Goal: Transaction & Acquisition: Purchase product/service

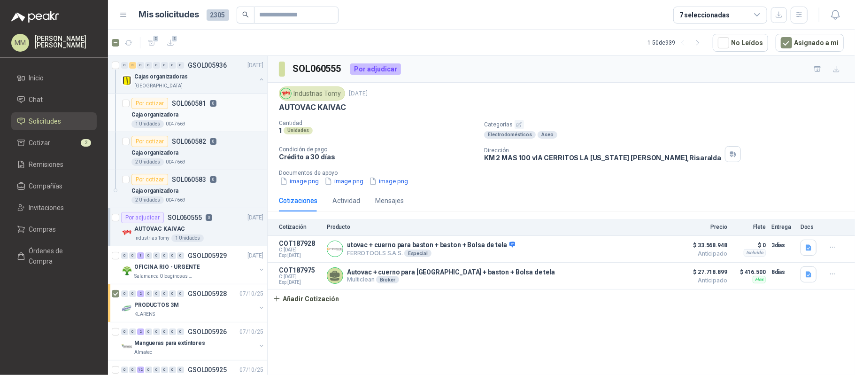
click at [218, 126] on div "1 Unidades 0047669" at bounding box center [197, 124] width 132 height 8
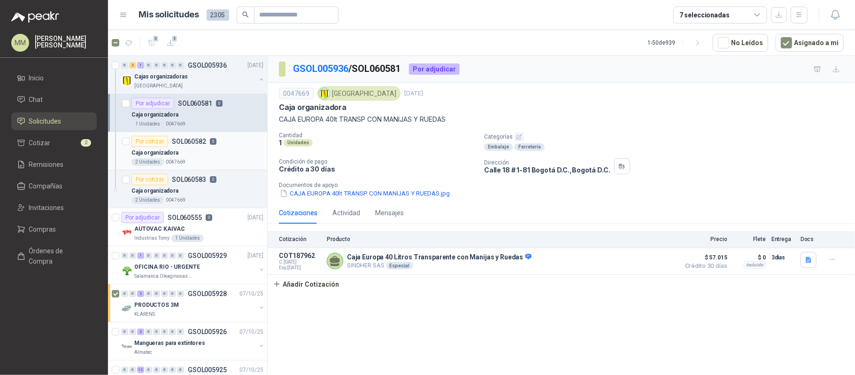
click at [216, 151] on div "Caja organizadora" at bounding box center [197, 152] width 132 height 11
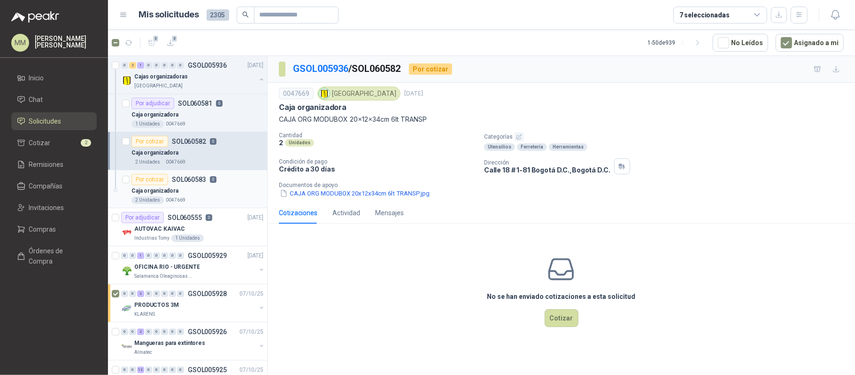
click at [225, 179] on div "Por cotizar SOL060583 0" at bounding box center [197, 179] width 132 height 11
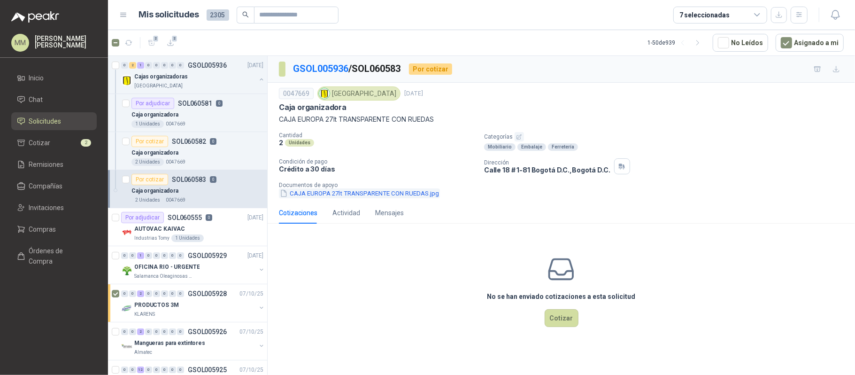
click at [339, 194] on button "CAJA EUROPA 27lt TRANSPARENTE CON RUEDAS.jpg" at bounding box center [359, 193] width 161 height 10
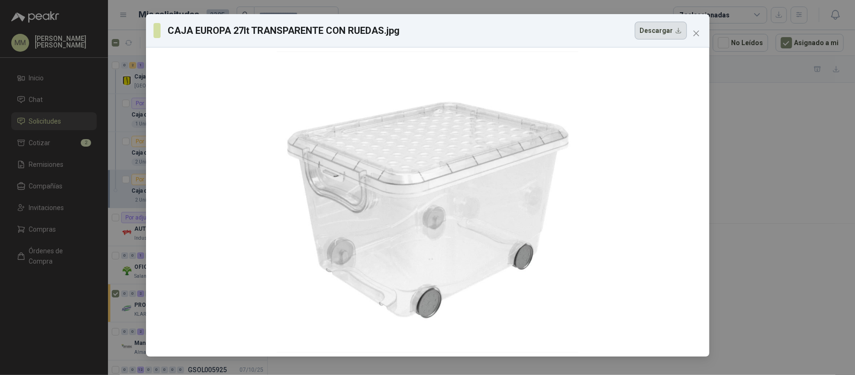
drag, startPoint x: 617, startPoint y: 38, endPoint x: 666, endPoint y: 38, distance: 48.8
click at [617, 38] on div "CAJA EUROPA 27lt TRANSPARENTE CON RUEDAS.jpg Descargar" at bounding box center [420, 31] width 533 height 18
click at [696, 38] on button "Close" at bounding box center [696, 33] width 15 height 15
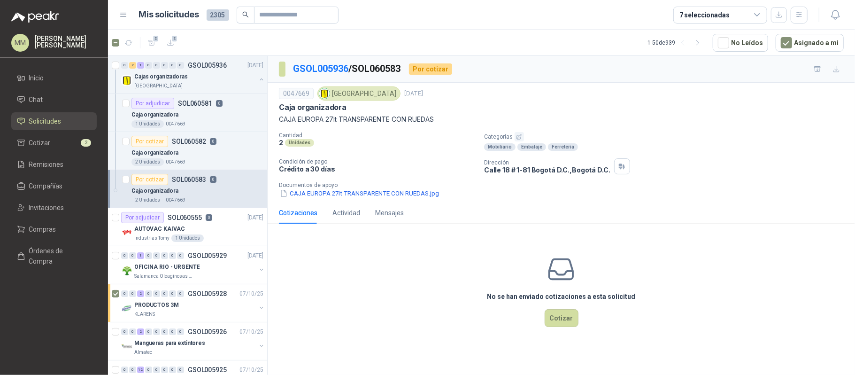
click at [354, 124] on p "CAJA EUROPA 27lt TRANSPARENTE CON RUEDAS" at bounding box center [561, 119] width 565 height 10
click at [354, 123] on p "CAJA EUROPA 27lt TRANSPARENTE CON RUEDAS" at bounding box center [561, 119] width 565 height 10
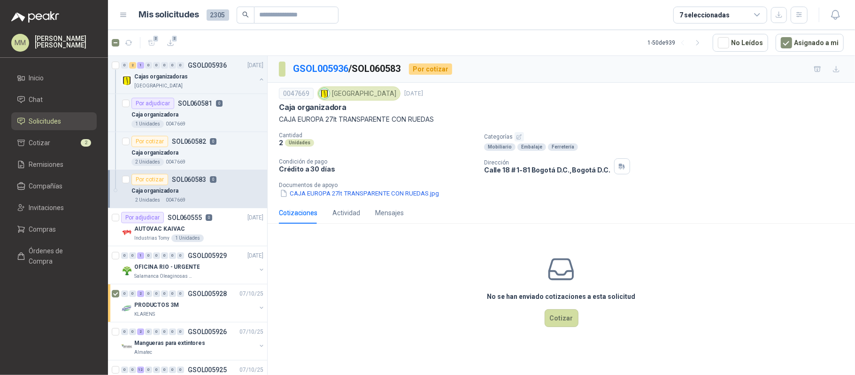
click at [314, 108] on p "Caja organizadora" at bounding box center [313, 107] width 68 height 10
copy p "Caja organizadora"
click at [342, 196] on button "CAJA EUROPA 27lt TRANSPARENTE CON RUEDAS.jpg" at bounding box center [359, 193] width 161 height 10
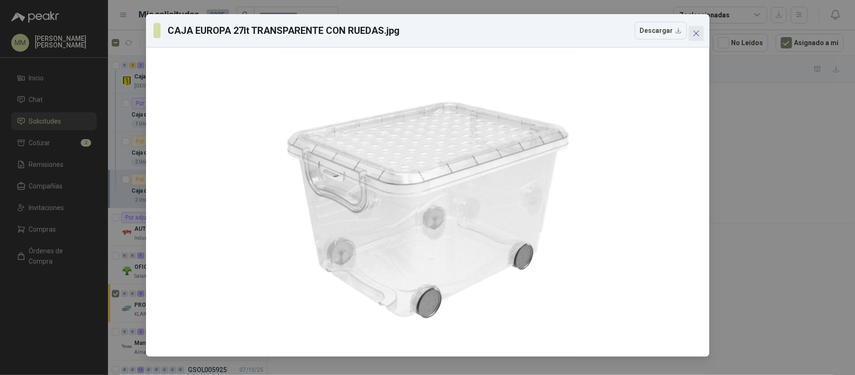
click at [695, 30] on icon "close" at bounding box center [697, 34] width 8 height 8
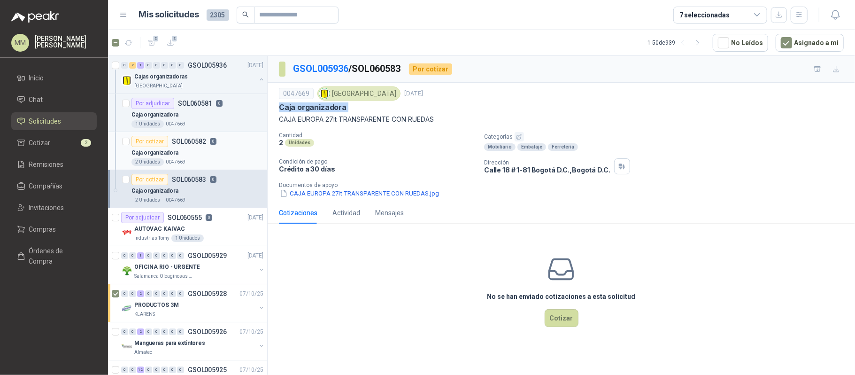
click at [203, 143] on p "SOL060582" at bounding box center [189, 141] width 34 height 7
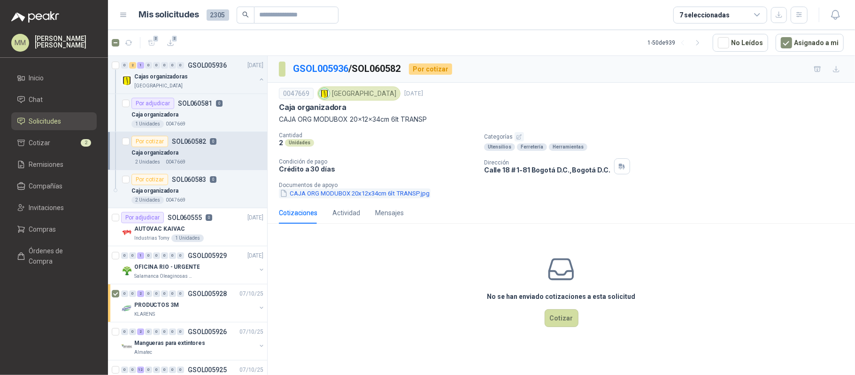
click at [341, 197] on button "CAJA ORG MODUBOX 20x12x34cm 6lt TRANSP.jpg" at bounding box center [355, 193] width 152 height 10
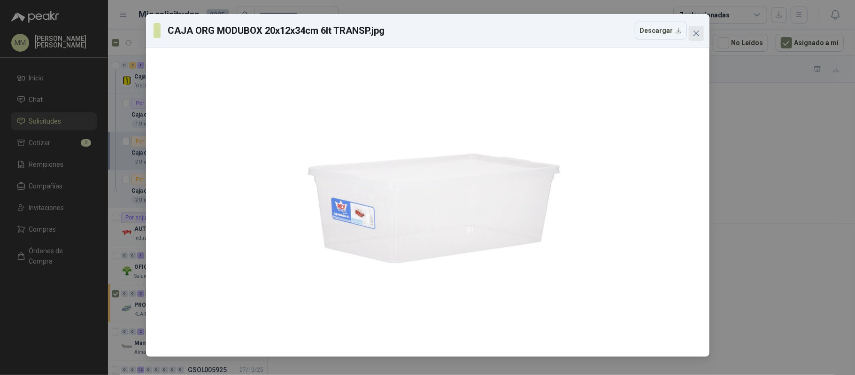
click at [694, 32] on icon "close" at bounding box center [697, 34] width 8 height 8
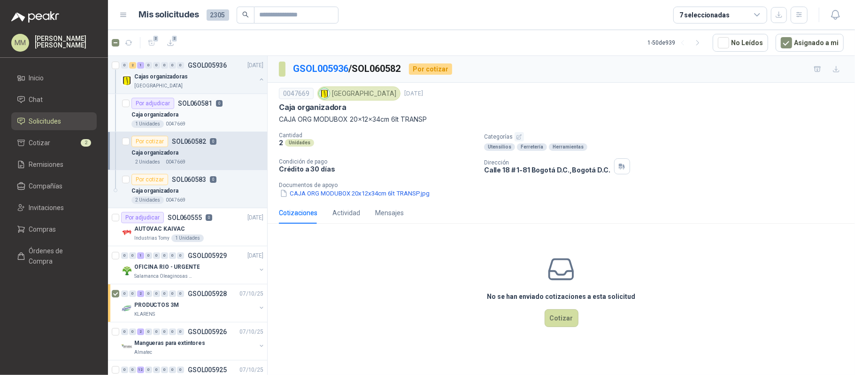
click at [218, 117] on div "Caja organizadora" at bounding box center [197, 114] width 132 height 11
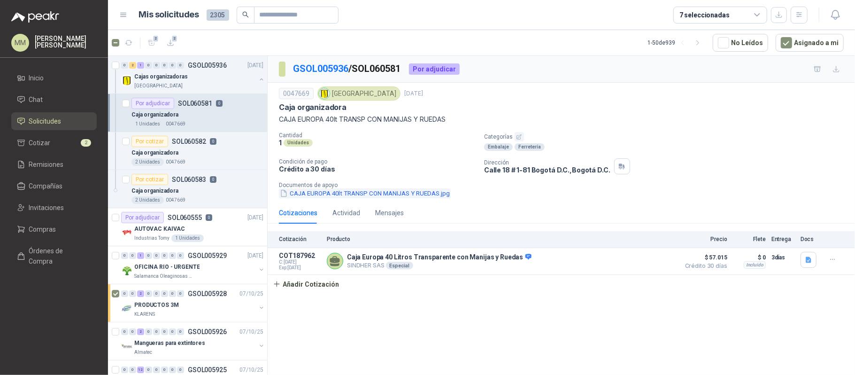
click at [424, 194] on button "CAJA EUROPA 40lt TRANSP CON MANIJAS Y RUEDAS.jpg" at bounding box center [365, 193] width 172 height 10
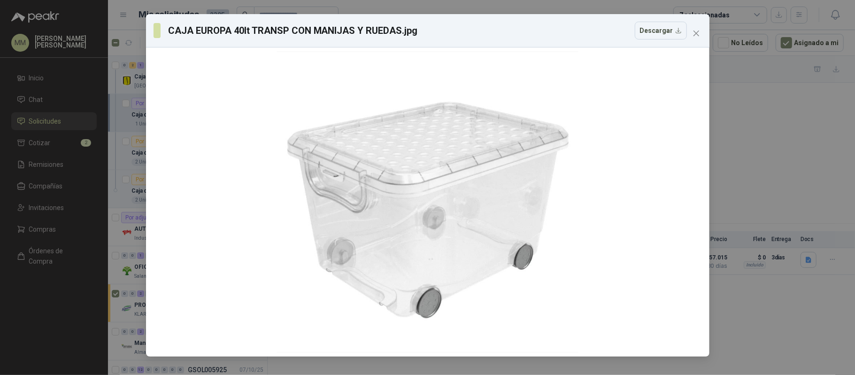
click at [600, 32] on div "CAJA EUROPA 40lt TRANSP CON MANIJAS Y RUEDAS.jpg Descargar" at bounding box center [420, 31] width 533 height 18
click at [695, 32] on icon "close" at bounding box center [697, 34] width 8 height 8
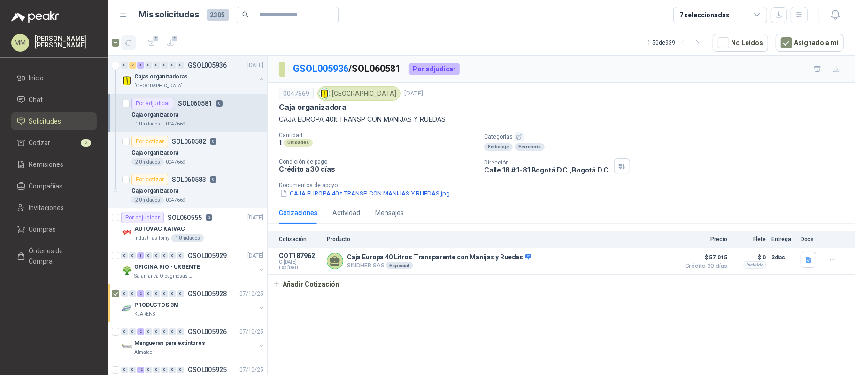
click at [130, 40] on icon "button" at bounding box center [129, 43] width 8 height 8
click at [800, 12] on icon "button" at bounding box center [798, 14] width 5 height 5
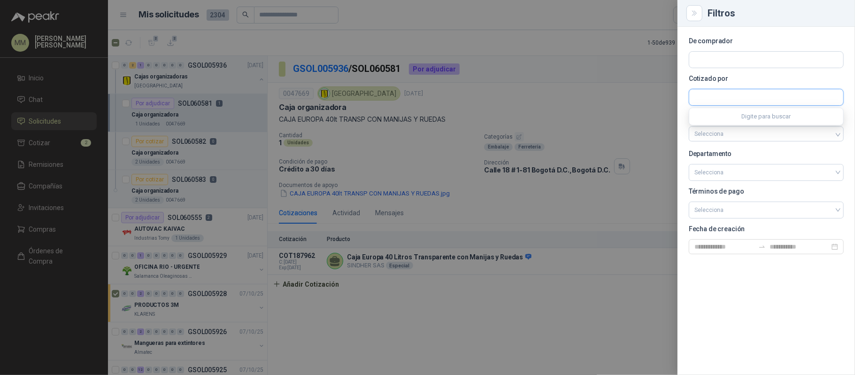
click at [759, 94] on input "text" at bounding box center [766, 97] width 154 height 16
click at [749, 63] on input "text" at bounding box center [766, 60] width 154 height 16
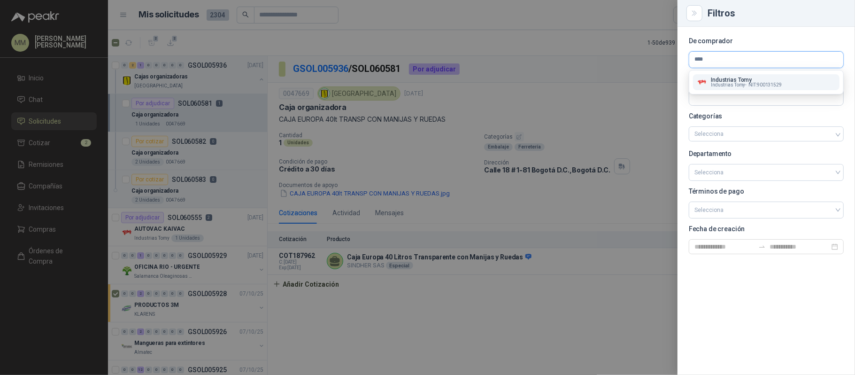
type input "****"
click at [748, 76] on button "Industrias Tomy Industrias Tomy - NIT : 900131529" at bounding box center [766, 82] width 147 height 16
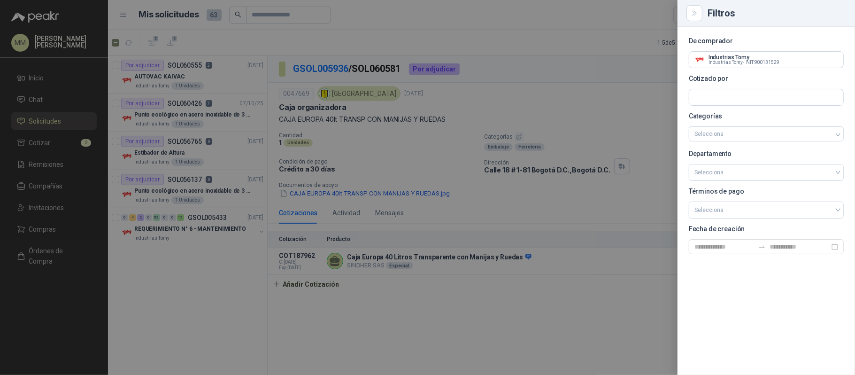
click at [519, 72] on div at bounding box center [427, 187] width 855 height 375
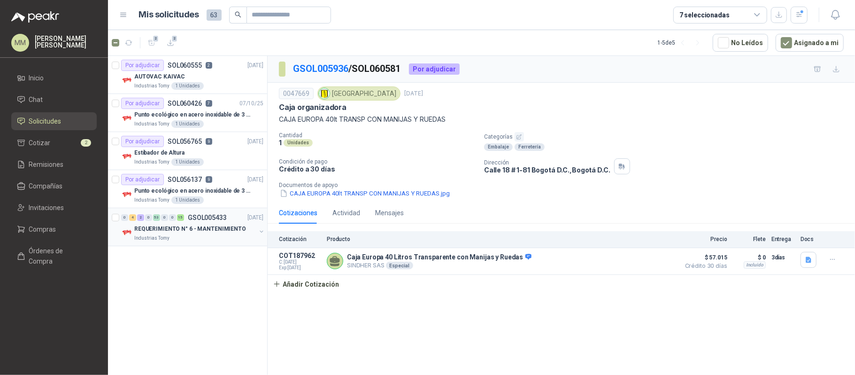
click at [261, 233] on button "button" at bounding box center [262, 232] width 8 height 8
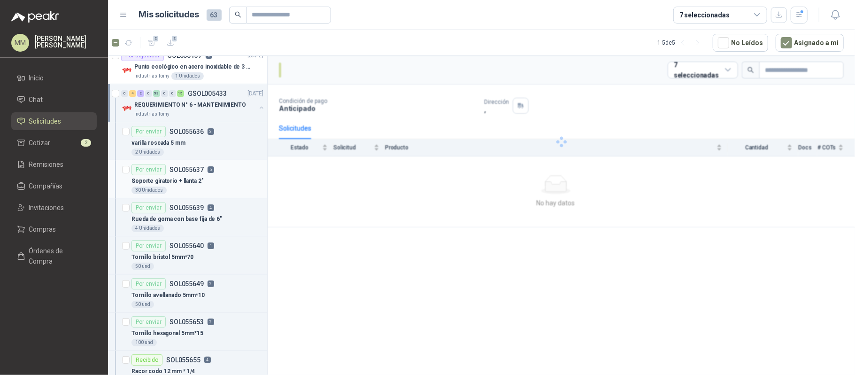
scroll to position [125, 0]
click at [216, 138] on div "varilla roscada 5 mm" at bounding box center [197, 141] width 132 height 11
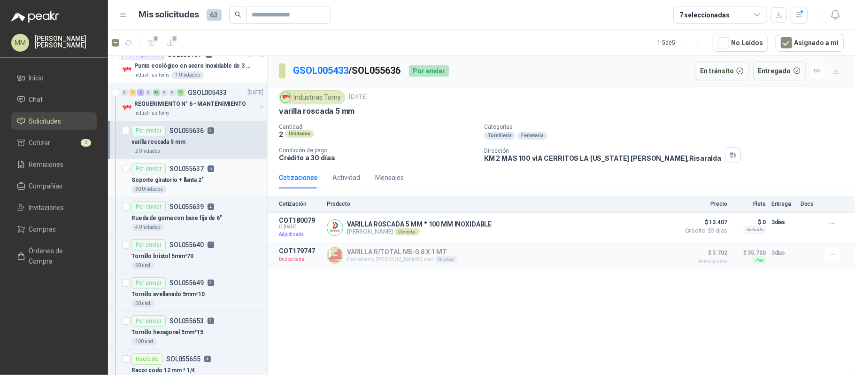
click at [219, 187] on div "30 Unidades" at bounding box center [197, 189] width 132 height 8
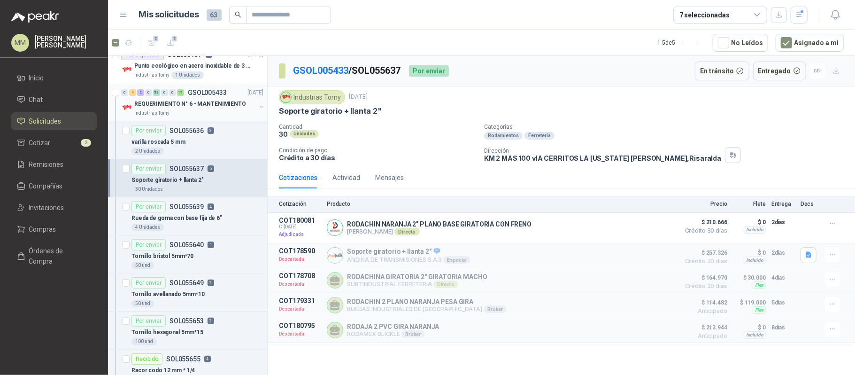
click at [258, 105] on button "button" at bounding box center [262, 107] width 8 height 8
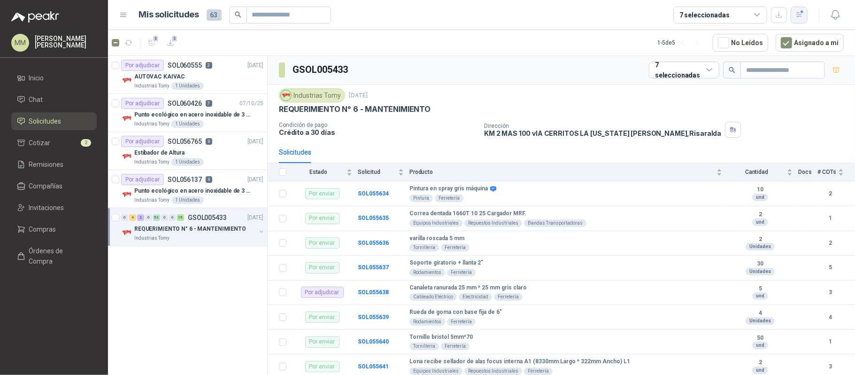
click at [798, 21] on button "button" at bounding box center [799, 15] width 17 height 17
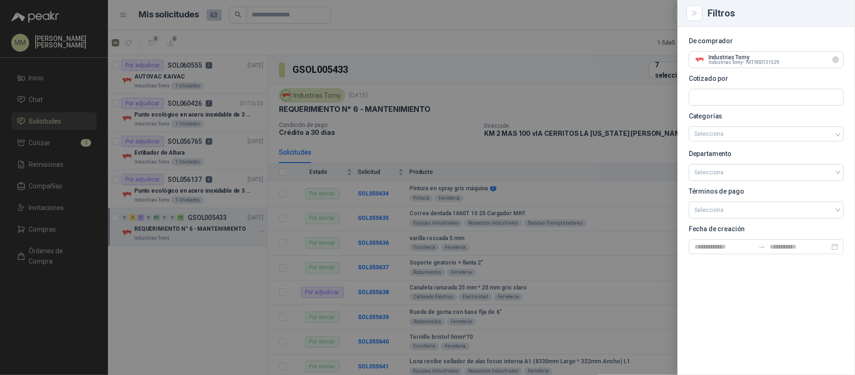
click at [836, 58] on icon "Limpiar" at bounding box center [836, 60] width 8 height 8
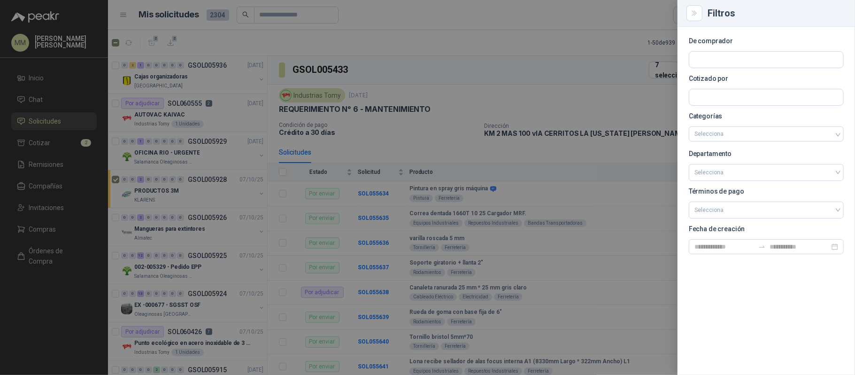
click at [515, 85] on div at bounding box center [427, 187] width 855 height 375
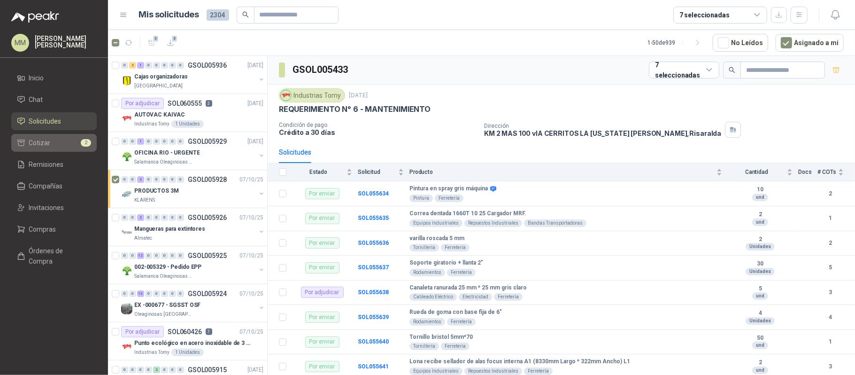
click at [53, 141] on li "Cotizar 2" at bounding box center [54, 143] width 74 height 10
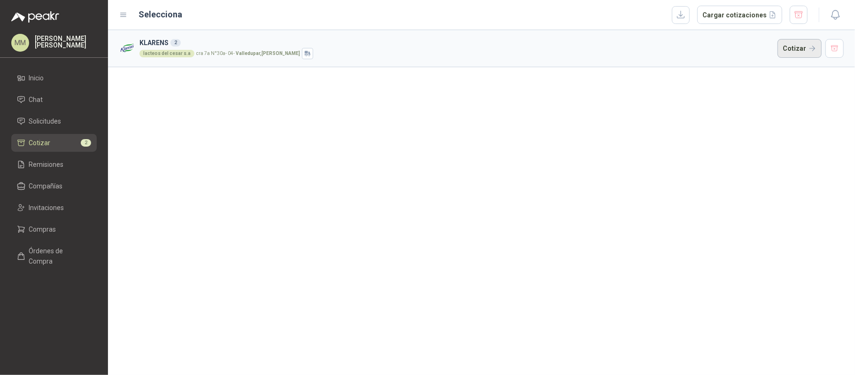
click at [791, 51] on button "Cotizar" at bounding box center [800, 48] width 44 height 19
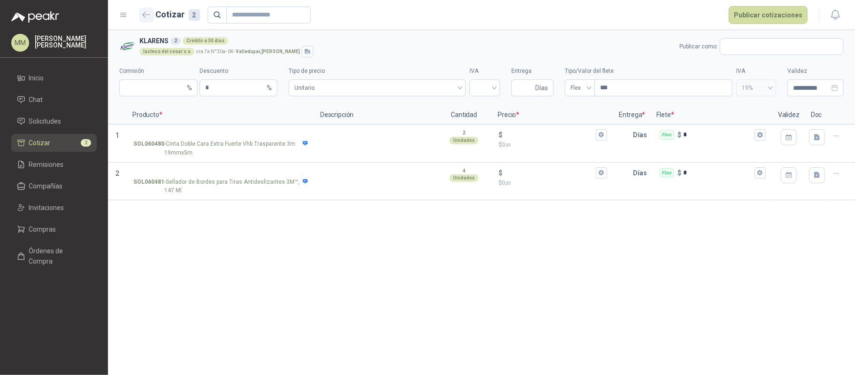
click at [146, 17] on icon "button" at bounding box center [146, 15] width 7 height 6
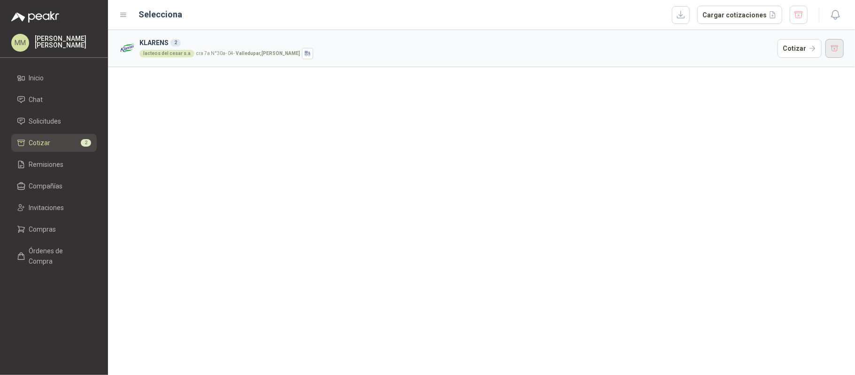
click at [838, 47] on button "button" at bounding box center [834, 48] width 19 height 19
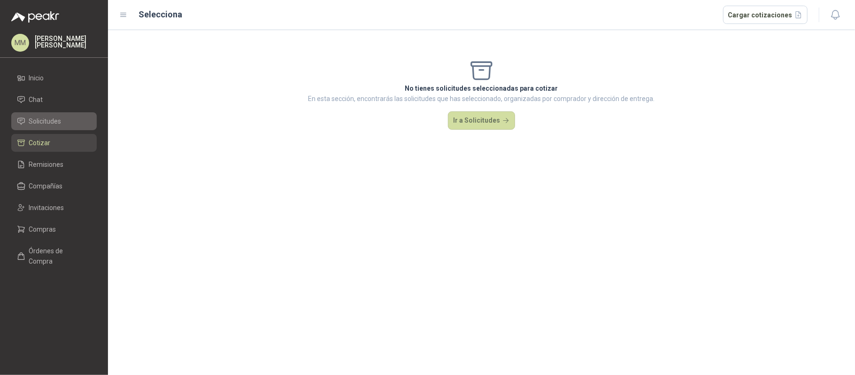
click at [81, 120] on li "Solicitudes" at bounding box center [54, 121] width 74 height 10
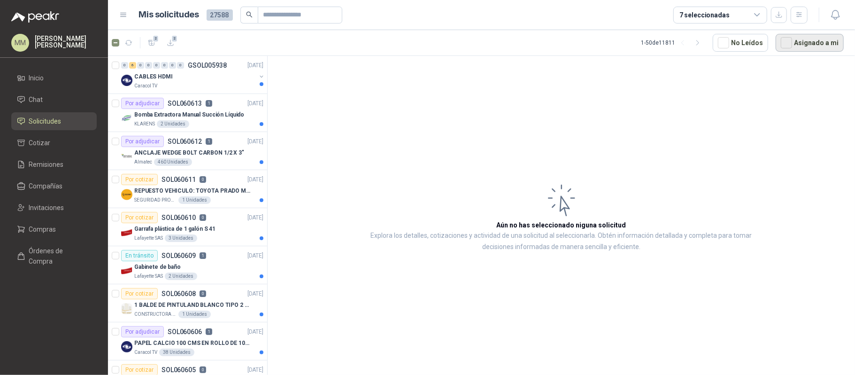
click at [810, 49] on button "Asignado a mi" at bounding box center [810, 43] width 68 height 18
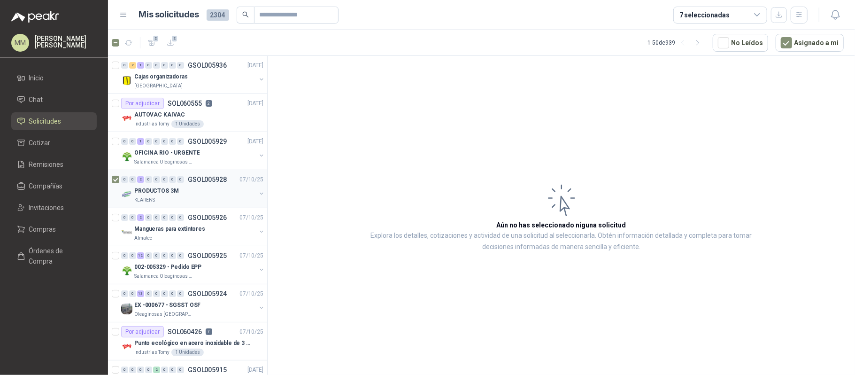
click at [258, 194] on button "button" at bounding box center [262, 194] width 8 height 8
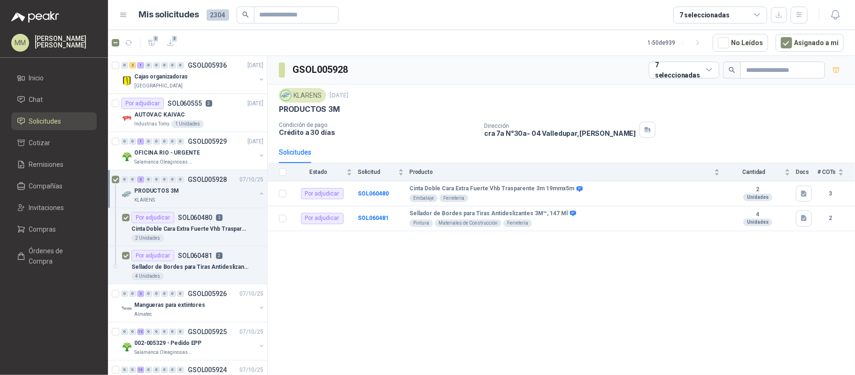
click at [258, 193] on button "button" at bounding box center [262, 194] width 8 height 8
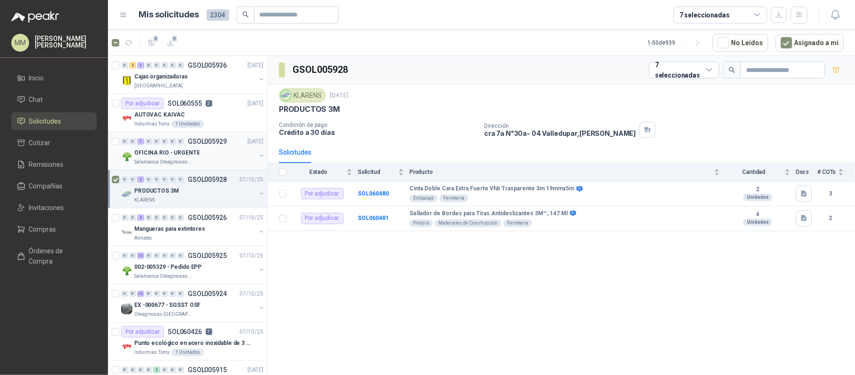
click at [258, 155] on button "button" at bounding box center [262, 156] width 8 height 8
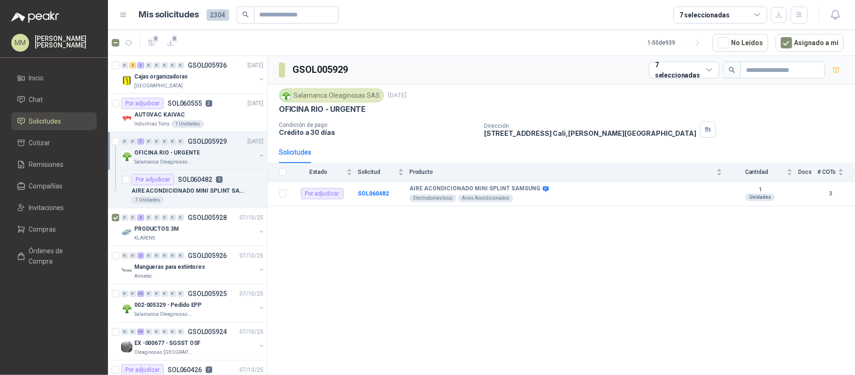
click at [258, 154] on button "button" at bounding box center [262, 156] width 8 height 8
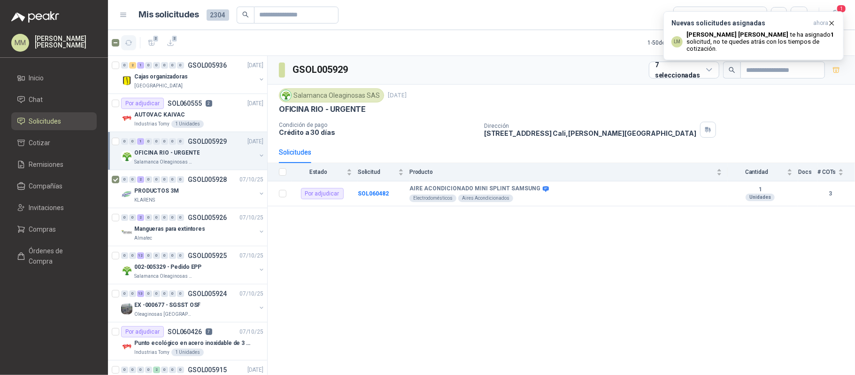
click at [132, 39] on button "button" at bounding box center [128, 42] width 15 height 15
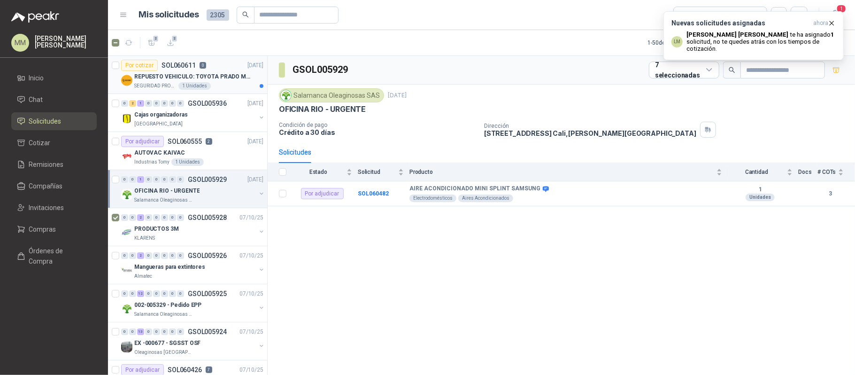
click at [183, 73] on p "REPUESTO VEHICULO: TOYOTA PRADO MODELO 2013, CILINDRAJE 2982" at bounding box center [192, 76] width 117 height 9
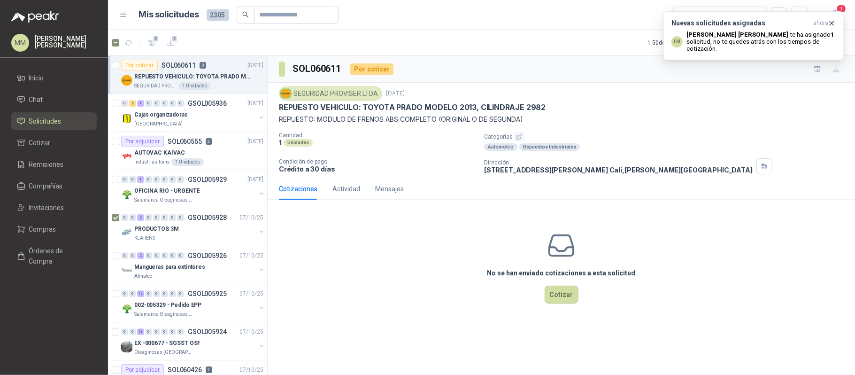
click at [324, 119] on p "REPUESTO: MODULO DE FRENOS ABS COMPLETO (ORIGINAL O DE SEGUNDA)" at bounding box center [561, 119] width 565 height 10
drag, startPoint x: 324, startPoint y: 119, endPoint x: 421, endPoint y: 127, distance: 97.0
click at [421, 127] on div "SEGURIDAD PROVISER LTDA 9 oct, 2025 REPUESTO VEHICULO: TOYOTA PRADO MODELO 2013…" at bounding box center [561, 130] width 565 height 88
copy p "MODULO DE FRENOS ABS COMPLETO"
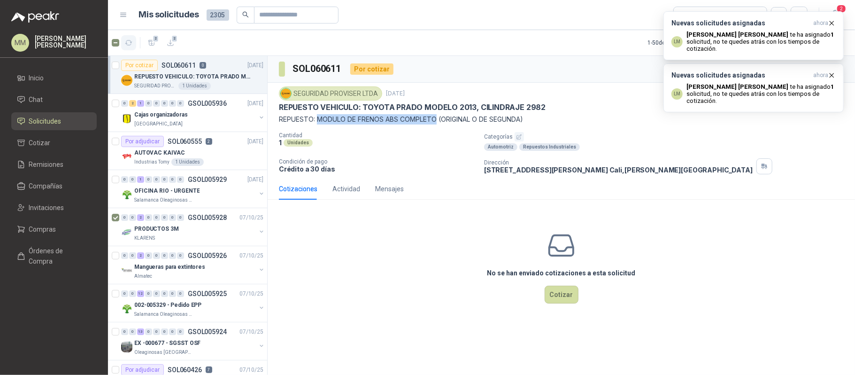
click at [134, 42] on button "button" at bounding box center [128, 42] width 15 height 15
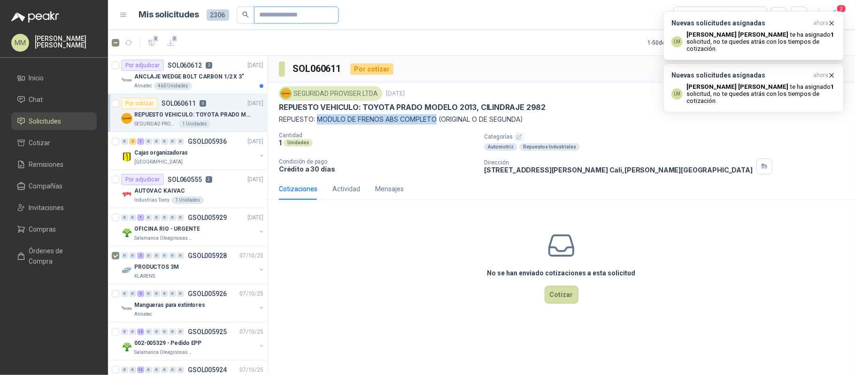
click at [293, 17] on input "text" at bounding box center [293, 15] width 66 height 16
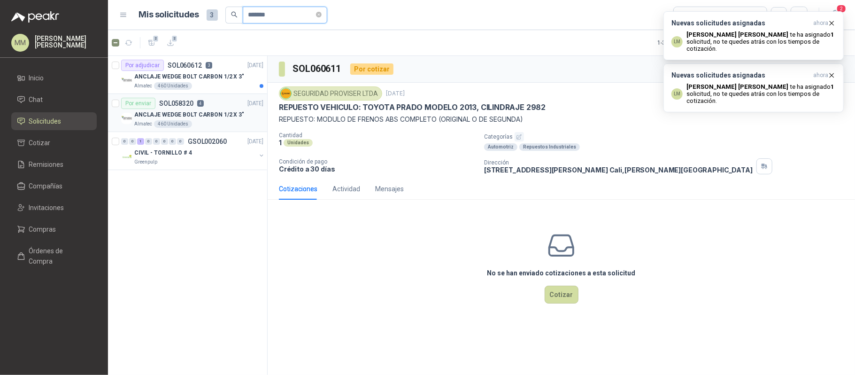
type input "*******"
click at [239, 111] on div "ANCLAJE WEDGE BOLT CARBON 1/2 X 3"" at bounding box center [198, 114] width 129 height 11
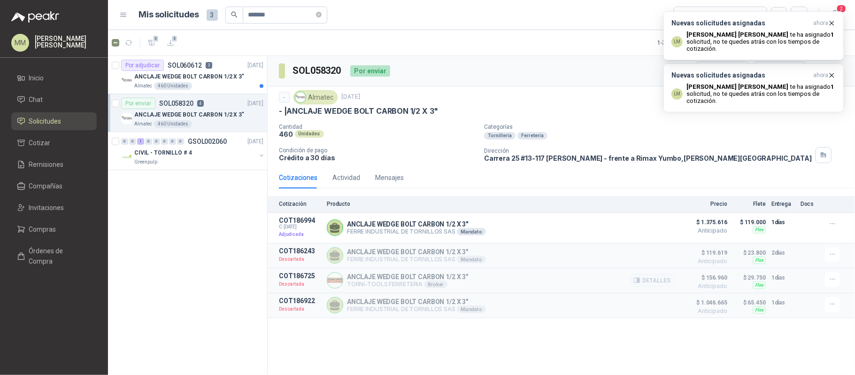
click at [393, 284] on p "TORNI-TOOLS FERRETERIA Broker" at bounding box center [407, 284] width 121 height 8
click at [393, 277] on p "ANCLAJE WEDGE BOLT CARBON 1/2 X 3"" at bounding box center [407, 277] width 121 height 8
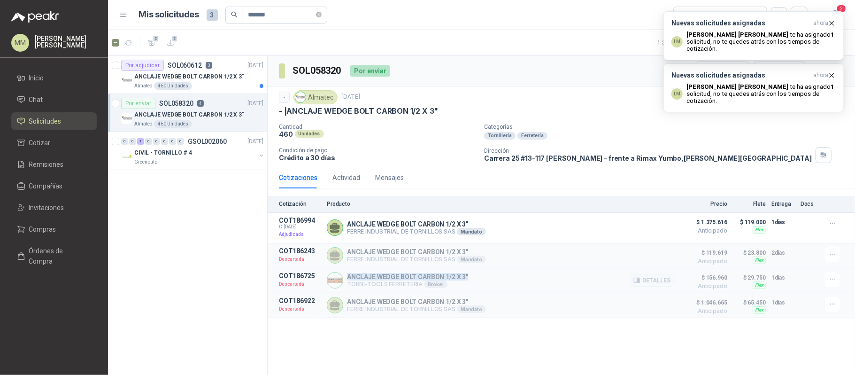
click at [393, 277] on p "ANCLAJE WEDGE BOLT CARBON 1/2 X 3"" at bounding box center [407, 277] width 121 height 8
copy p "ANCLAJE WEDGE BOLT CARBON 1/2 X 3""
click at [661, 282] on button "Detalles" at bounding box center [653, 280] width 44 height 13
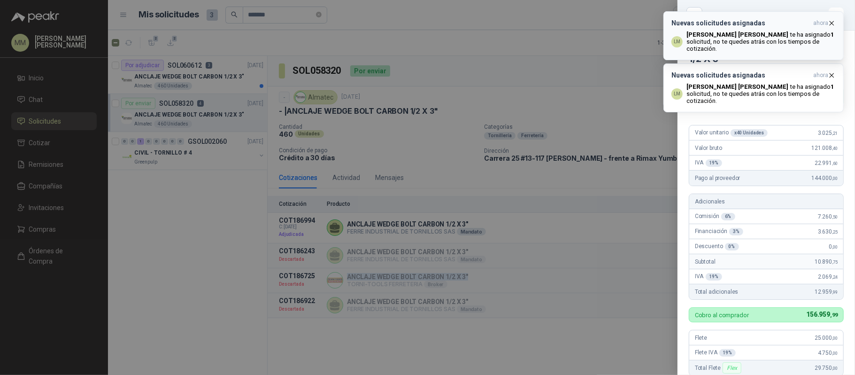
click at [834, 24] on icon "button" at bounding box center [832, 23] width 8 height 8
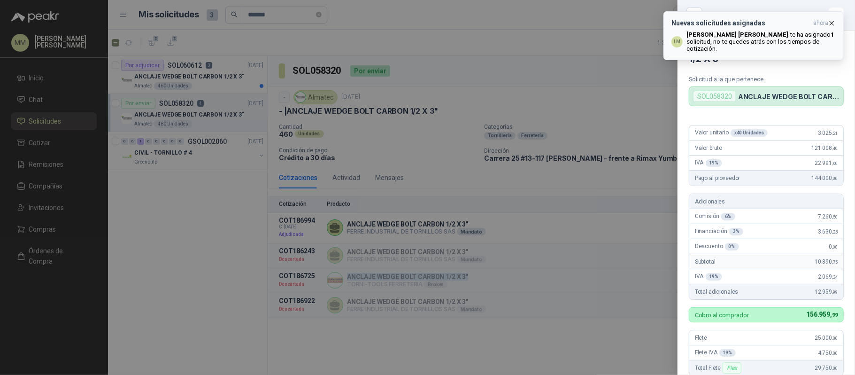
click at [833, 25] on icon "button" at bounding box center [832, 23] width 4 height 4
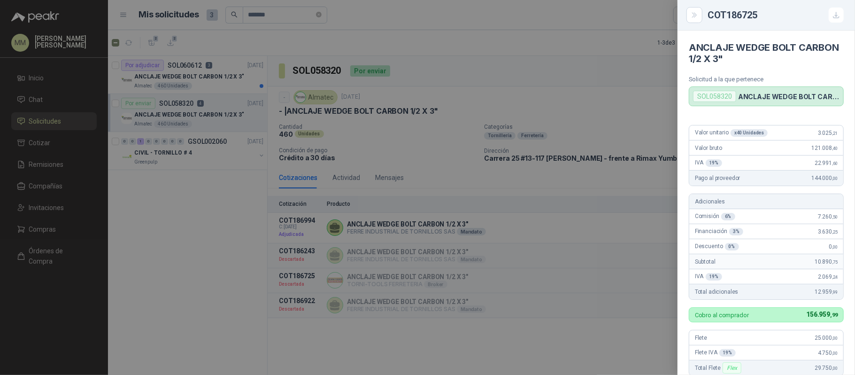
click at [762, 52] on h4 "ANCLAJE WEDGE BOLT CARBON 1/2 X 3"" at bounding box center [766, 53] width 155 height 23
click at [210, 82] on div at bounding box center [427, 187] width 855 height 375
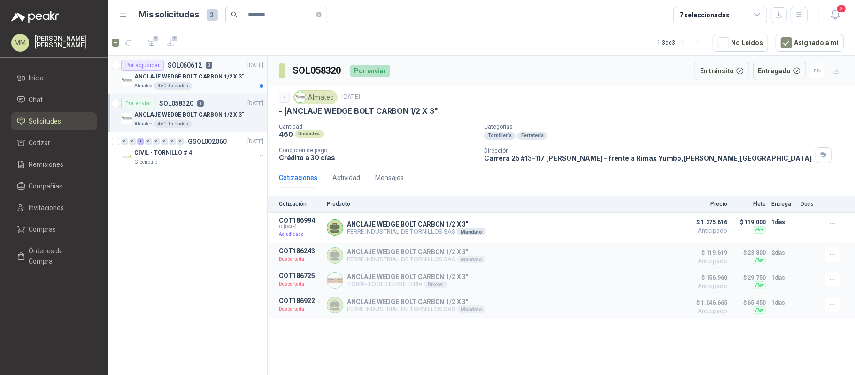
click at [225, 76] on p "ANCLAJE WEDGE BOLT CARBON 1/2 X 3"" at bounding box center [189, 76] width 110 height 9
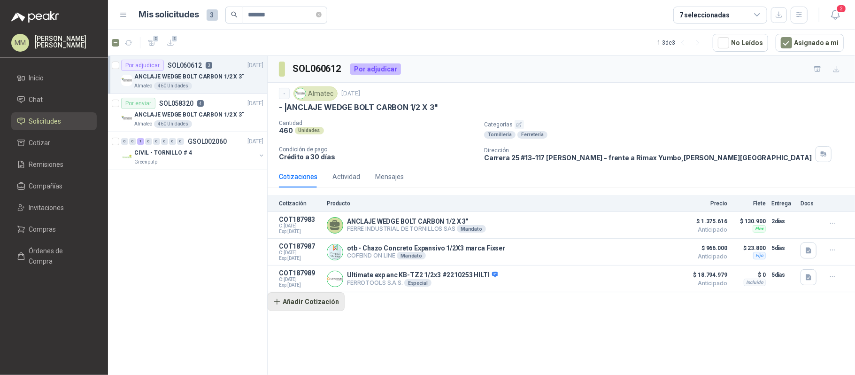
click at [316, 307] on button "Añadir Cotización" at bounding box center [306, 301] width 77 height 19
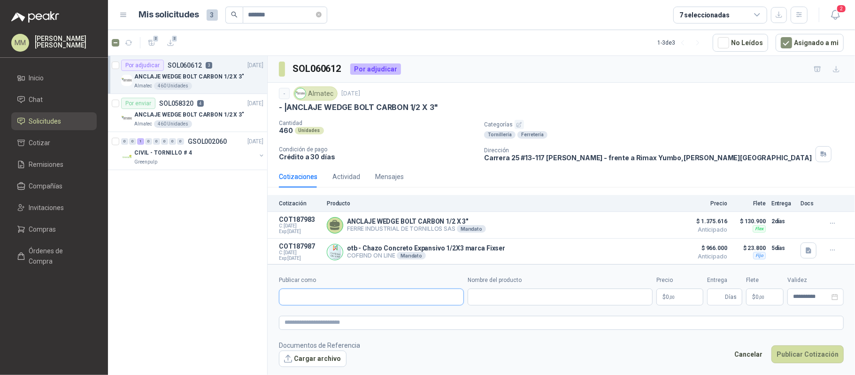
click at [356, 294] on input "Publicar como" at bounding box center [371, 297] width 184 height 16
type input "*****"
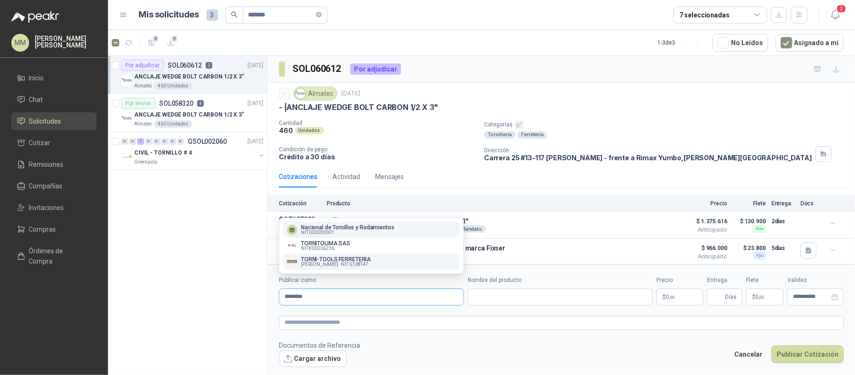
type input "********"
click at [337, 263] on span "Leonardo Zapata Jordán -" at bounding box center [320, 264] width 38 height 5
type input "**********"
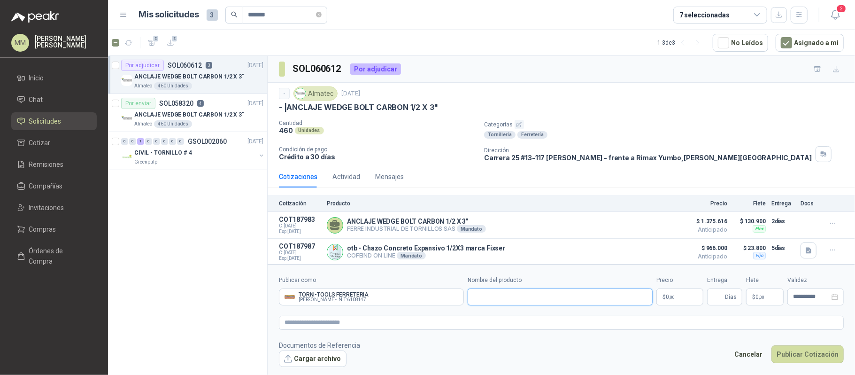
click at [502, 292] on input "Nombre del producto" at bounding box center [560, 296] width 185 height 17
click at [554, 297] on input "Nombre del producto" at bounding box center [560, 296] width 185 height 17
paste input "**********"
type input "**********"
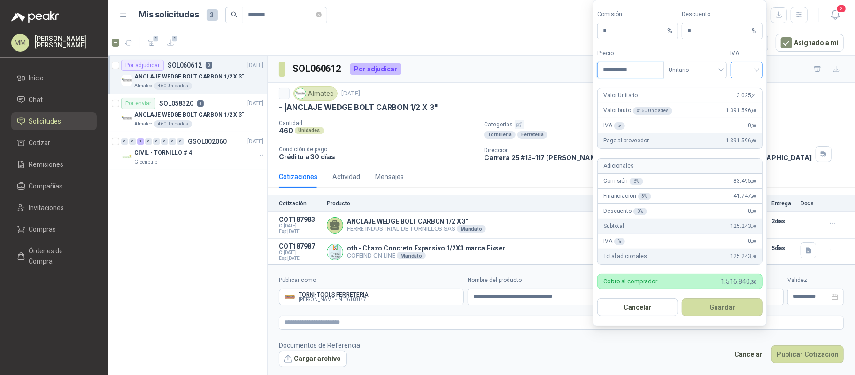
type input "**********"
click at [743, 69] on input "search" at bounding box center [746, 69] width 21 height 14
click at [746, 85] on div "19%" at bounding box center [746, 88] width 17 height 10
click at [726, 314] on button "Guardar" at bounding box center [722, 307] width 81 height 18
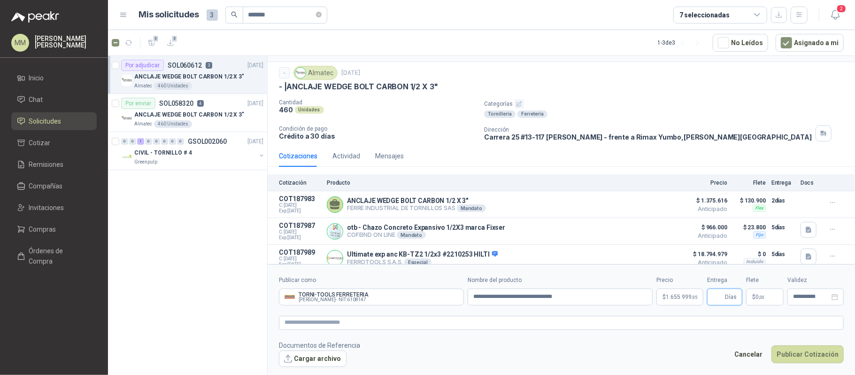
scroll to position [31, 0]
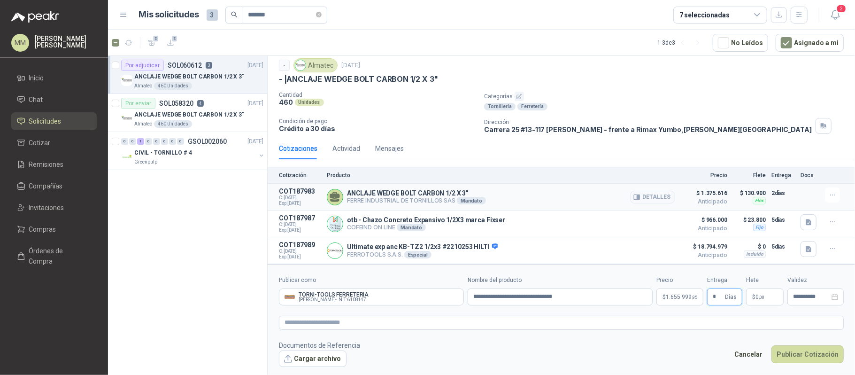
type input "*"
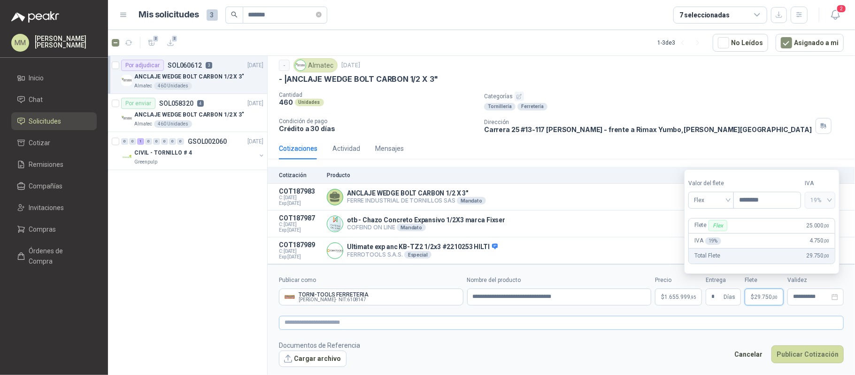
type input "********"
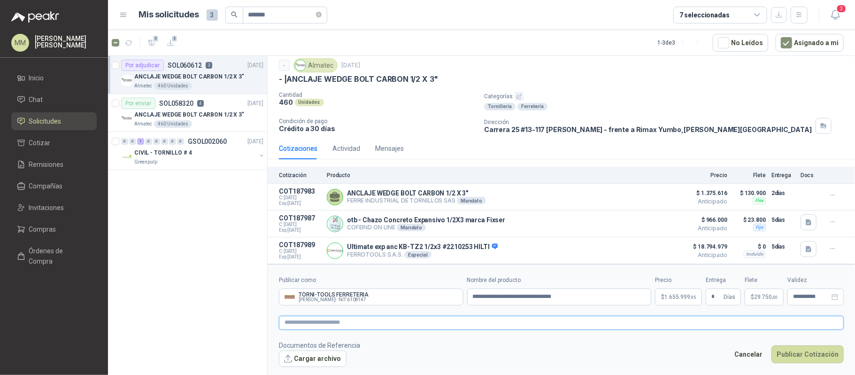
click at [462, 316] on textarea at bounding box center [561, 323] width 565 height 14
click at [596, 322] on textarea at bounding box center [561, 323] width 565 height 14
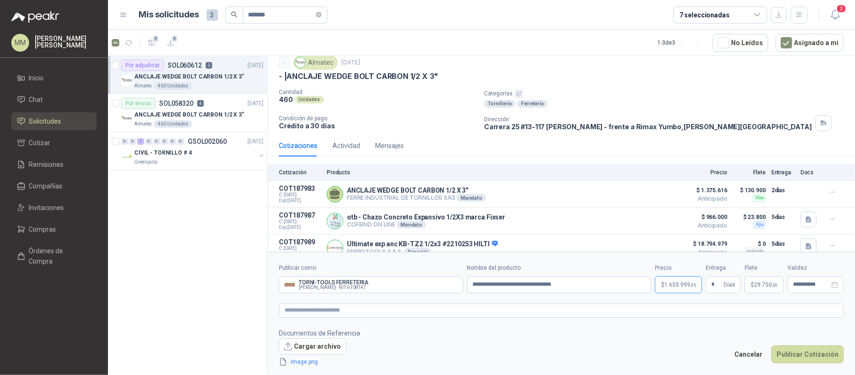
click at [686, 285] on body "MM Mauricio Martinez Inicio Chat Solicitudes Cotizar Remisiones Compañías Invit…" at bounding box center [427, 187] width 855 height 375
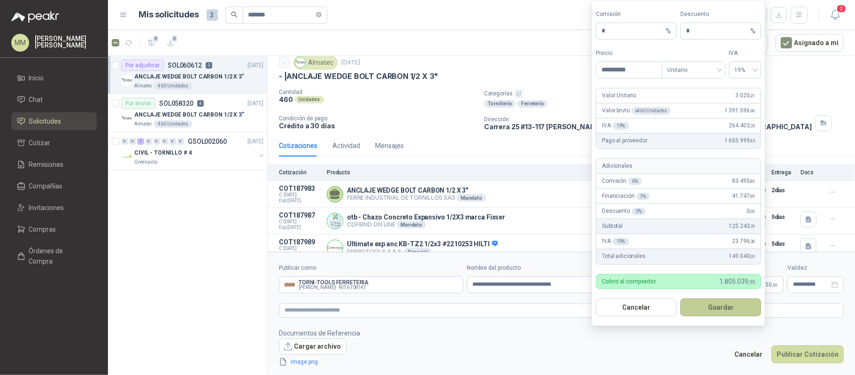
click at [718, 310] on button "Guardar" at bounding box center [720, 307] width 81 height 18
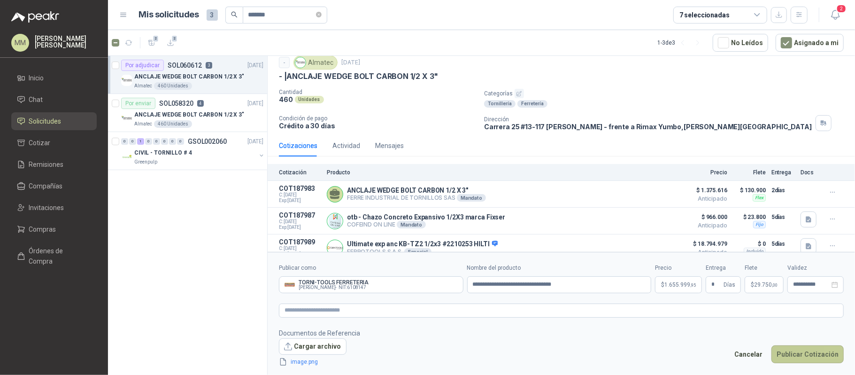
click at [794, 362] on button "Publicar Cotización" at bounding box center [807, 354] width 72 height 18
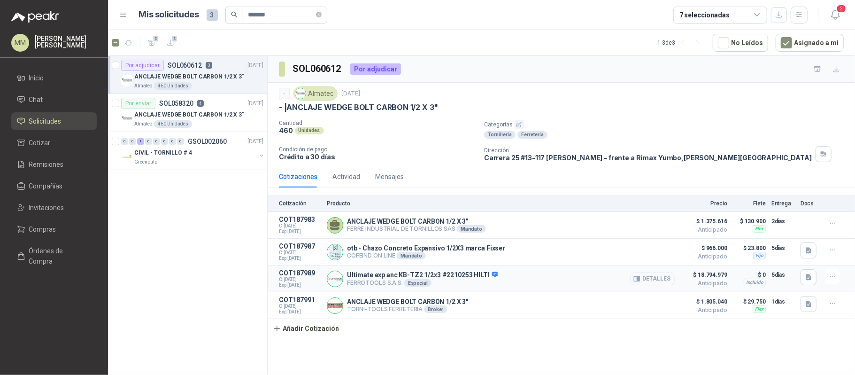
click at [656, 282] on button "Detalles" at bounding box center [653, 278] width 44 height 13
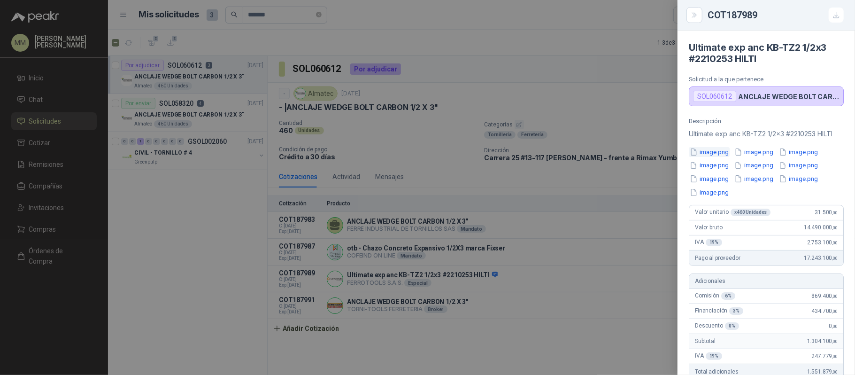
click at [707, 154] on button "image.png" at bounding box center [709, 152] width 41 height 10
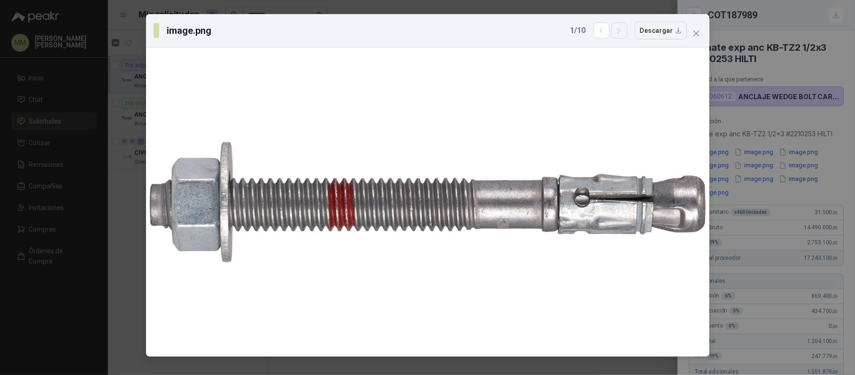
click at [621, 34] on icon "button" at bounding box center [619, 31] width 8 height 8
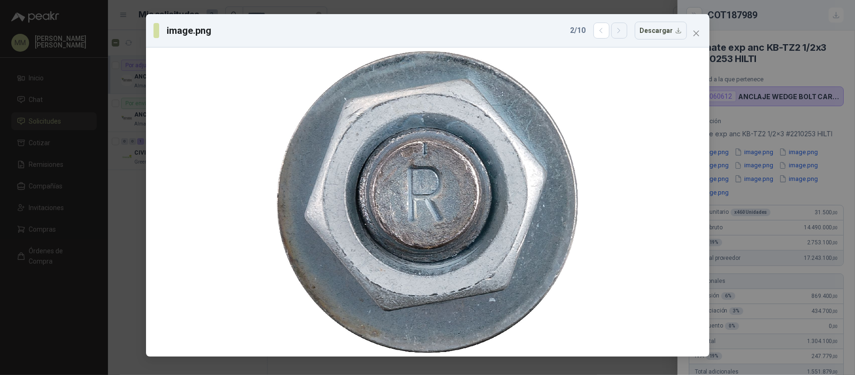
click at [621, 34] on icon "button" at bounding box center [619, 31] width 8 height 8
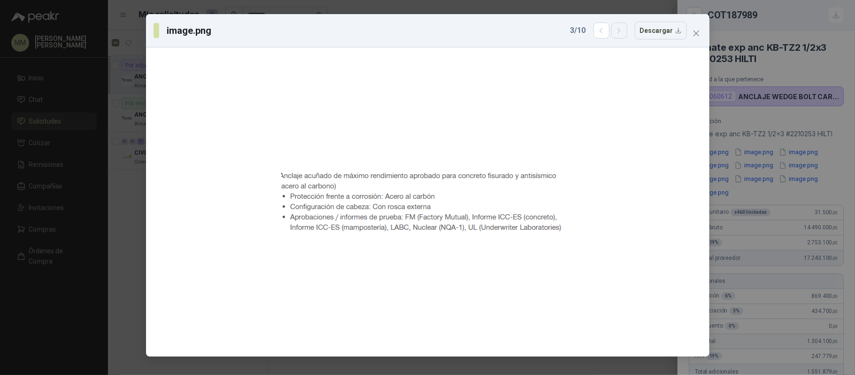
click at [621, 34] on icon "button" at bounding box center [619, 31] width 8 height 8
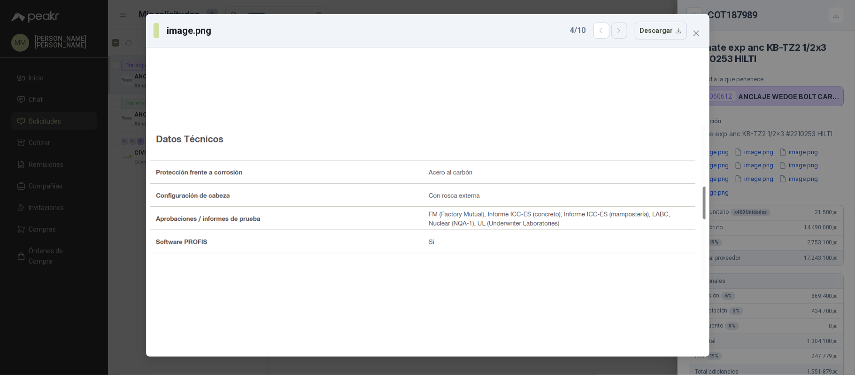
click at [621, 34] on icon "button" at bounding box center [619, 31] width 8 height 8
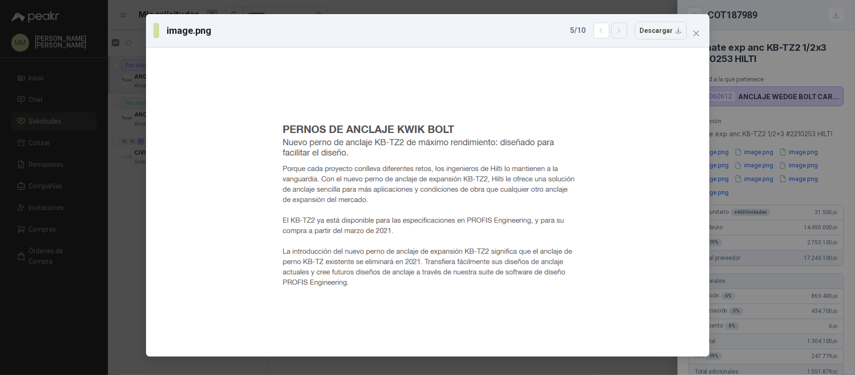
click at [621, 34] on icon "button" at bounding box center [619, 31] width 8 height 8
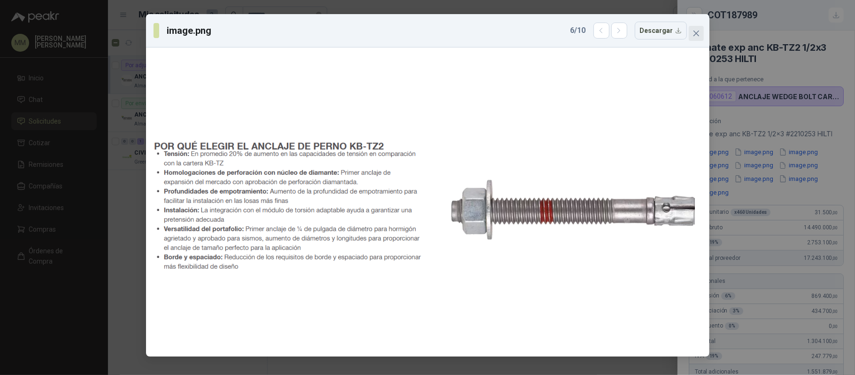
click at [693, 37] on icon "close" at bounding box center [697, 34] width 8 height 8
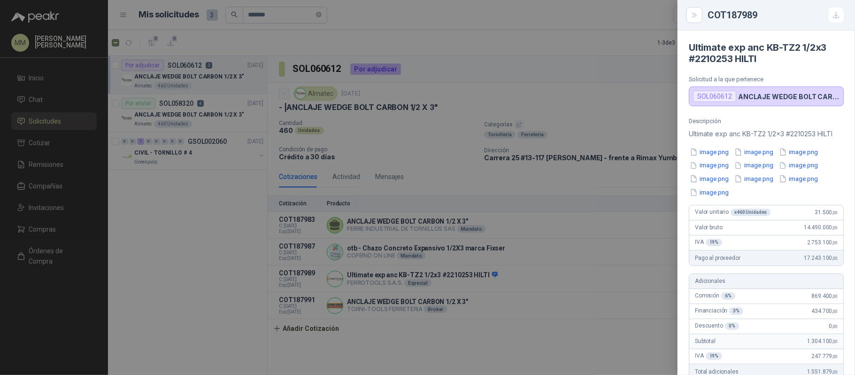
click at [584, 125] on div at bounding box center [427, 187] width 855 height 375
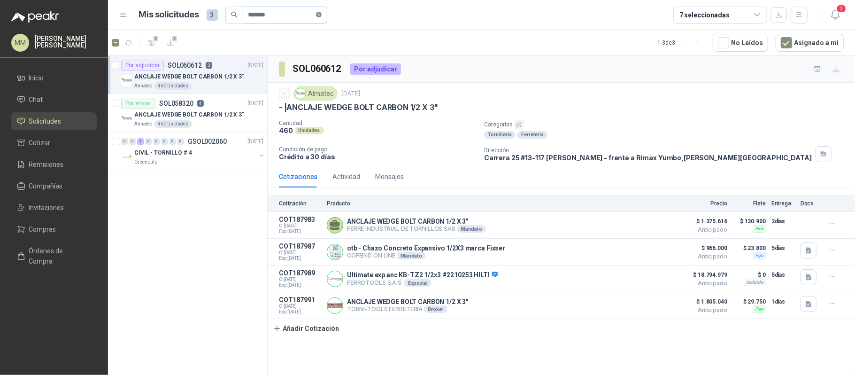
click at [322, 15] on icon "close-circle" at bounding box center [319, 15] width 6 height 6
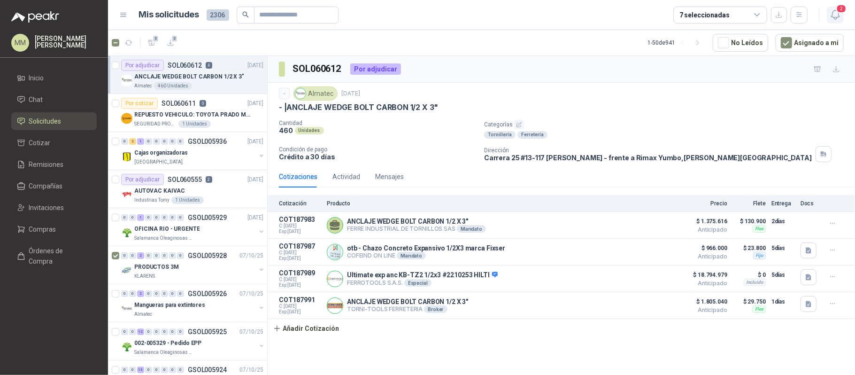
click at [835, 13] on icon "button" at bounding box center [836, 15] width 12 height 12
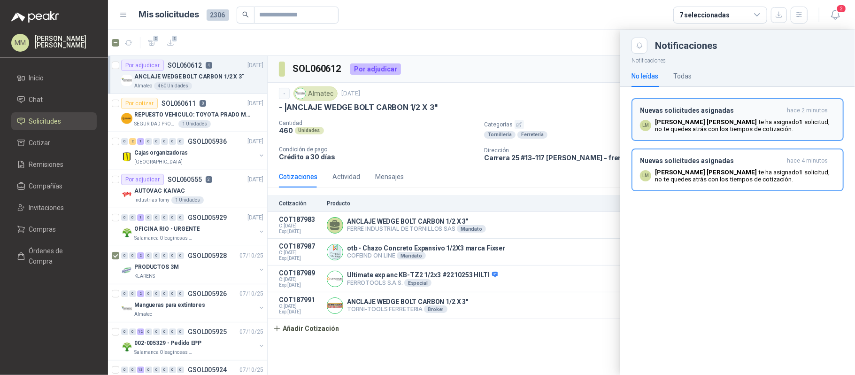
click at [791, 113] on span "hace 2 minutos" at bounding box center [807, 111] width 41 height 8
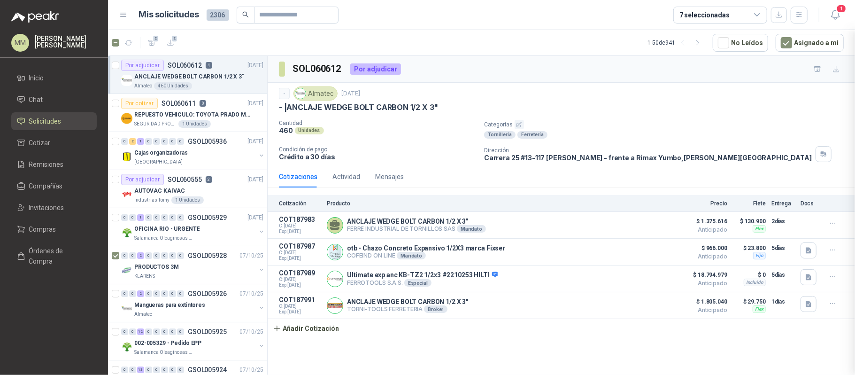
click at [791, 113] on div "Notificaciones Notificaciones No leídas Todas Nuevas solicitudes asignadas hace…" at bounding box center [481, 202] width 747 height 345
click at [831, 17] on icon "button" at bounding box center [836, 15] width 12 height 12
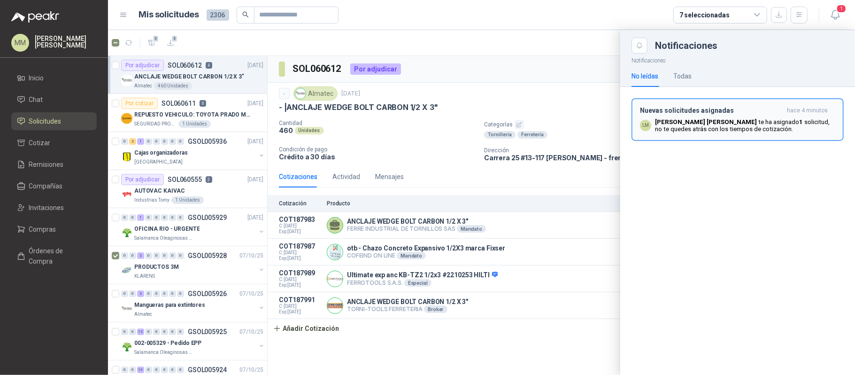
click at [810, 114] on span "hace 4 minutos" at bounding box center [807, 111] width 41 height 8
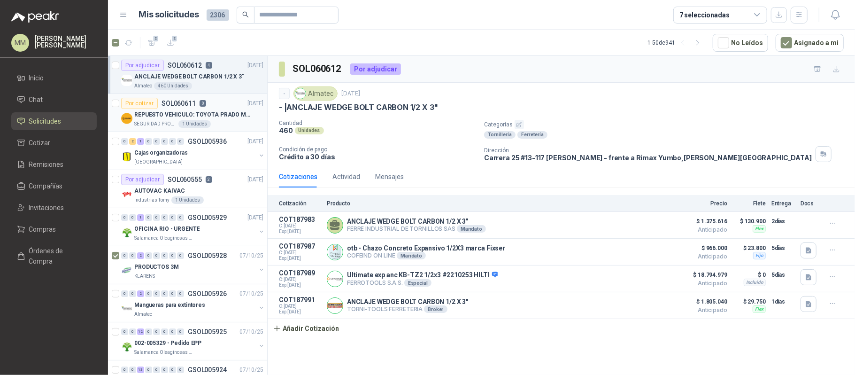
click at [213, 113] on p "REPUESTO VEHICULO: TOYOTA PRADO MODELO 2013, CILINDRAJE 2982" at bounding box center [192, 114] width 117 height 9
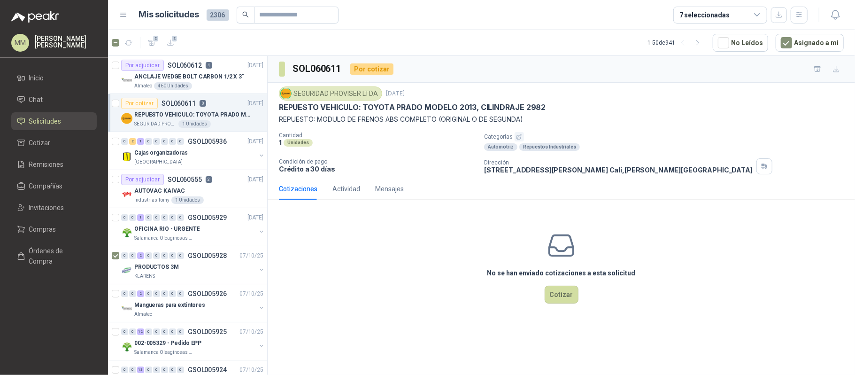
click at [634, 133] on p "Categorías" at bounding box center [667, 136] width 367 height 9
click at [301, 119] on p "REPUESTO: MODULO DE FRENOS ABS COMPLETO (ORIGINAL O DE SEGUNDA)" at bounding box center [561, 119] width 565 height 10
drag, startPoint x: 301, startPoint y: 119, endPoint x: 503, endPoint y: 120, distance: 202.9
click at [503, 120] on p "REPUESTO: MODULO DE FRENOS ABS COMPLETO (ORIGINAL O DE SEGUNDA)" at bounding box center [561, 119] width 565 height 10
click at [534, 119] on p "REPUESTO: MODULO DE FRENOS ABS COMPLETO (ORIGINAL O DE SEGUNDA)" at bounding box center [561, 119] width 565 height 10
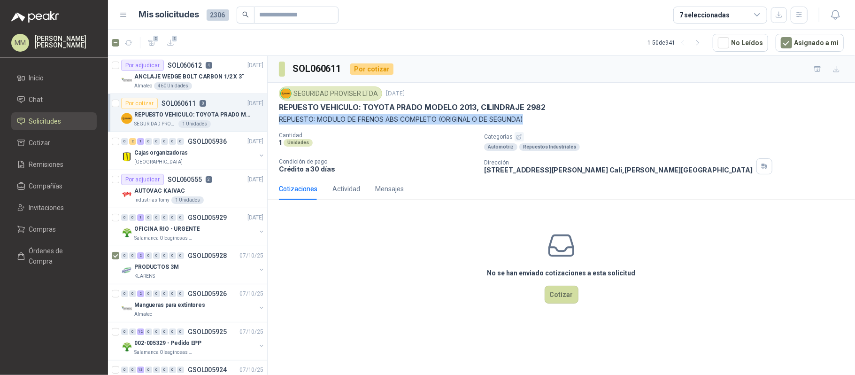
drag, startPoint x: 528, startPoint y: 121, endPoint x: 271, endPoint y: 122, distance: 257.3
click at [271, 122] on div "SEGURIDAD PROVISER LTDA 9 oct, 2025 REPUESTO VEHICULO: TOYOTA PRADO MODELO 2013…" at bounding box center [561, 130] width 587 height 95
copy p "REPUESTO: MODULO DE FRENOS ABS COMPLETO (ORIGINAL O DE SEGUNDA)"
click at [431, 158] on div "Cantidad 1 Unidades Categorías Automotriz Repuestos Industriales Condición de p…" at bounding box center [561, 153] width 565 height 42
click at [377, 106] on p "REPUESTO VEHICULO: TOYOTA PRADO MODELO 2013, CILINDRAJE 2982" at bounding box center [412, 107] width 267 height 10
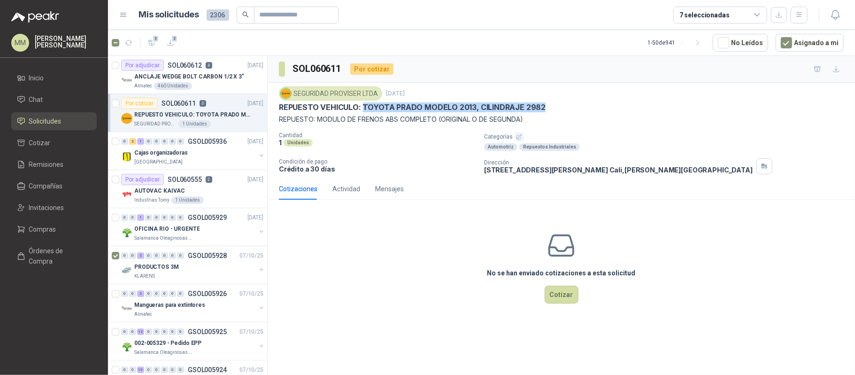
drag, startPoint x: 377, startPoint y: 106, endPoint x: 533, endPoint y: 110, distance: 156.9
click at [533, 110] on p "REPUESTO VEHICULO: TOYOTA PRADO MODELO 2013, CILINDRAJE 2982" at bounding box center [412, 107] width 267 height 10
copy p "TOYOTA PRADO MODELO 2013, CILINDRAJE 2982"
click at [653, 76] on div "SOL060611 Por cotizar" at bounding box center [561, 69] width 587 height 27
click at [618, 115] on p "REPUESTO: MODULO DE FRENOS ABS COMPLETO (ORIGINAL O DE SEGUNDA)" at bounding box center [561, 119] width 565 height 10
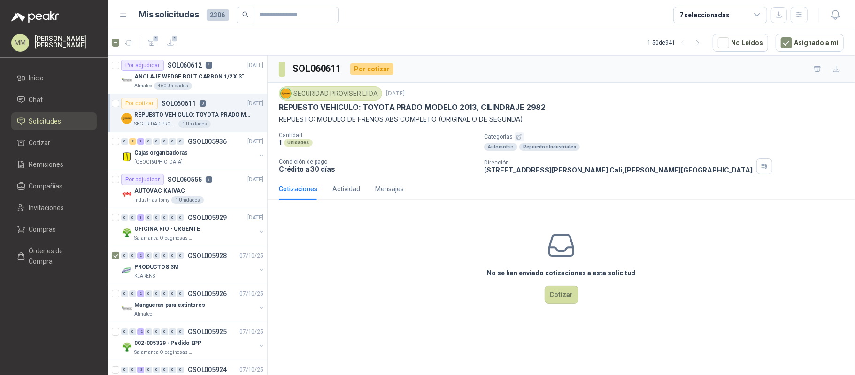
click at [641, 156] on div "Cantidad 1 Unidades Categorías Automotriz Repuestos Industriales Condición de p…" at bounding box center [561, 153] width 565 height 42
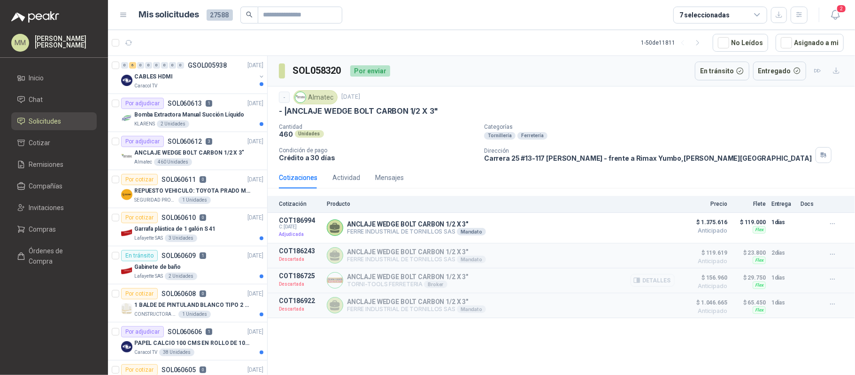
click at [642, 286] on button "Detalles" at bounding box center [653, 280] width 44 height 13
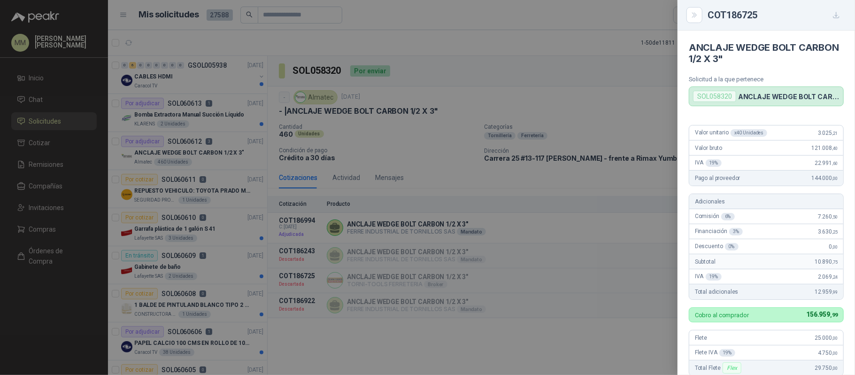
click at [511, 131] on div at bounding box center [427, 187] width 855 height 375
